Goal: Check status: Check status

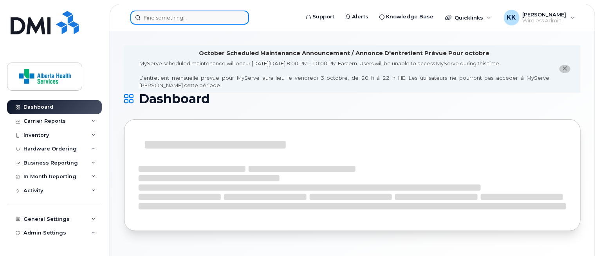
click at [198, 19] on input at bounding box center [189, 18] width 119 height 14
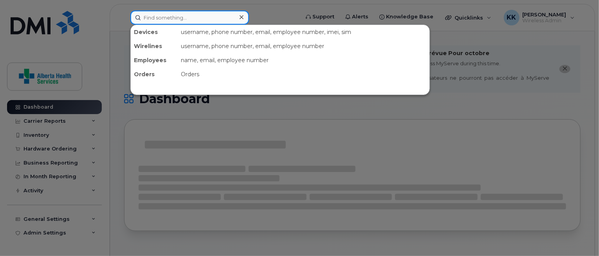
paste input "587-894-8865"
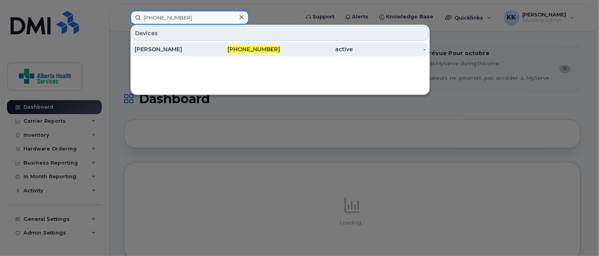
type input "587-894-8865"
click at [207, 46] on link "Cynthia David 587-894-8865 active -" at bounding box center [280, 49] width 297 height 14
click at [215, 53] on div "587-894-8865" at bounding box center [243, 49] width 73 height 14
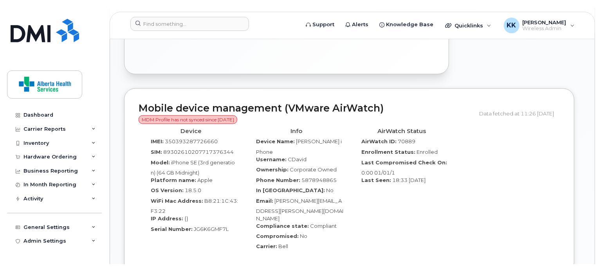
scroll to position [515, 0]
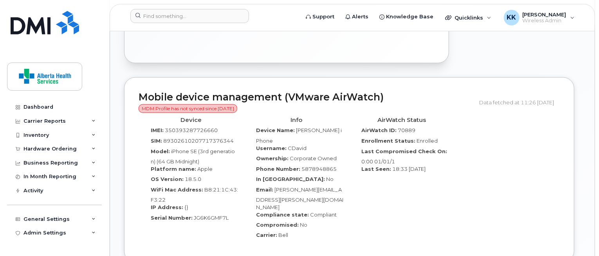
click at [373, 177] on div "AirWatch Status AirWatch ID: 70889 Enrollment Status: Enrolled Last Compromised…" at bounding box center [401, 181] width 105 height 135
drag, startPoint x: 323, startPoint y: 177, endPoint x: 499, endPoint y: 245, distance: 188.5
click at [499, 245] on div "Mobile device management (VMware AirWatch) MDM Profile has not synced since [DA…" at bounding box center [352, 176] width 456 height 197
